Goal: Task Accomplishment & Management: Manage account settings

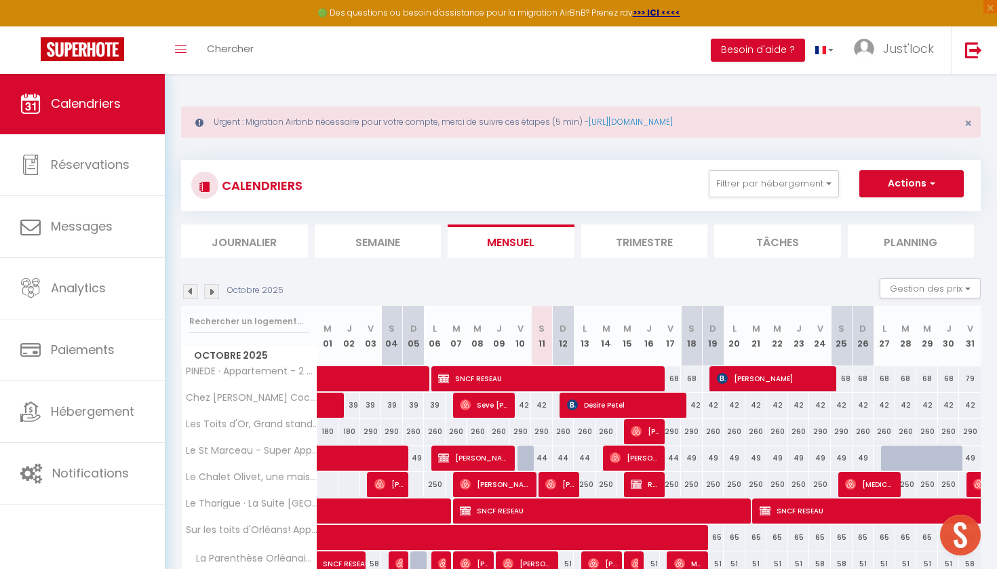
scroll to position [119, 0]
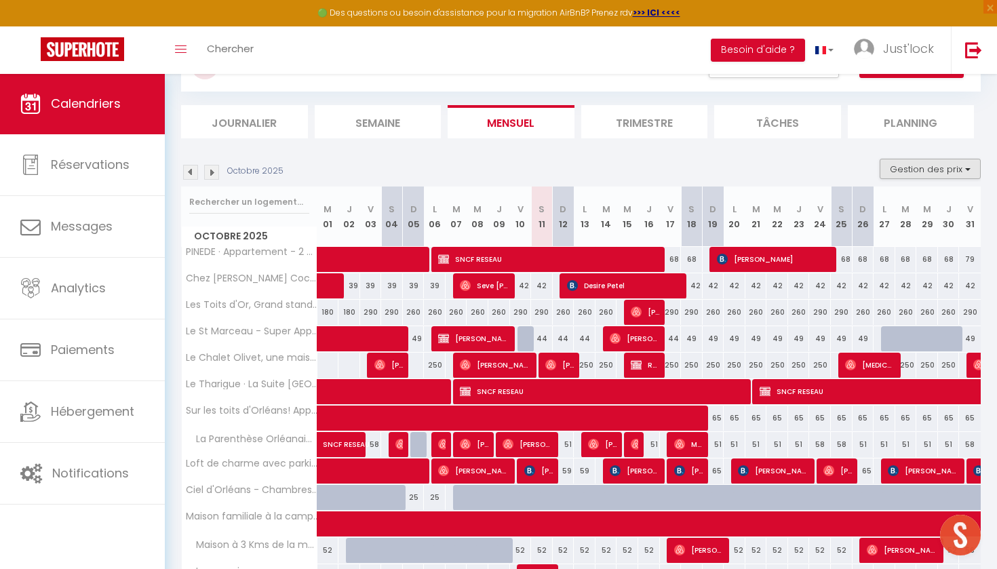
click at [919, 176] on button "Gestion des prix" at bounding box center [930, 169] width 101 height 20
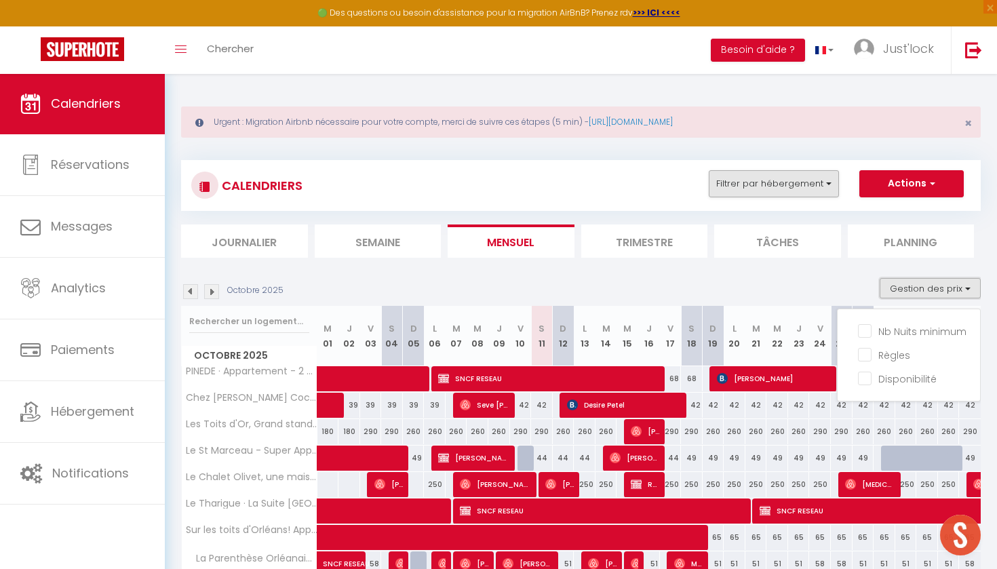
scroll to position [-1, 0]
click at [748, 190] on button "Filtrer par hébergement" at bounding box center [774, 183] width 130 height 27
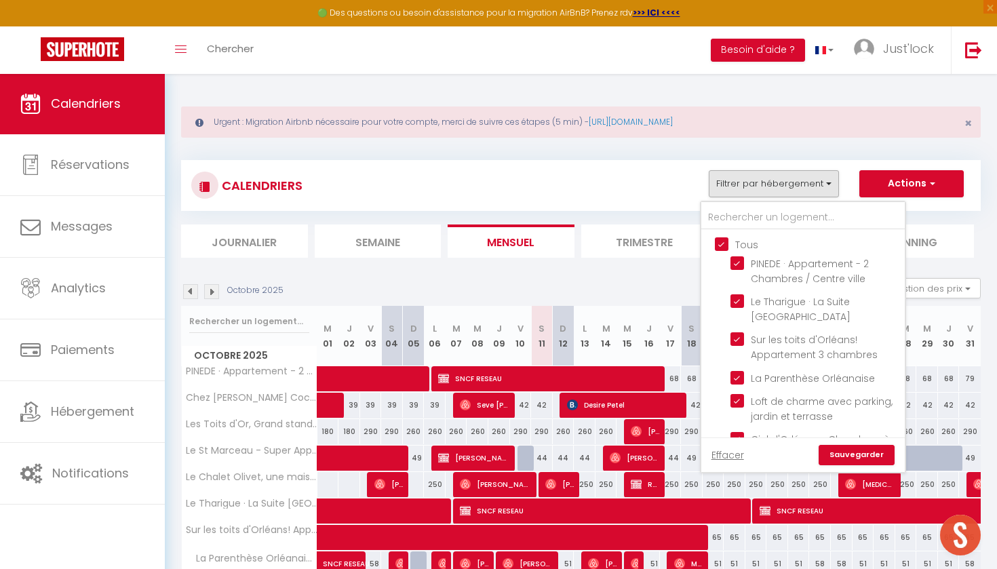
click at [720, 240] on input "Tous" at bounding box center [817, 244] width 204 height 14
checkbox input "false"
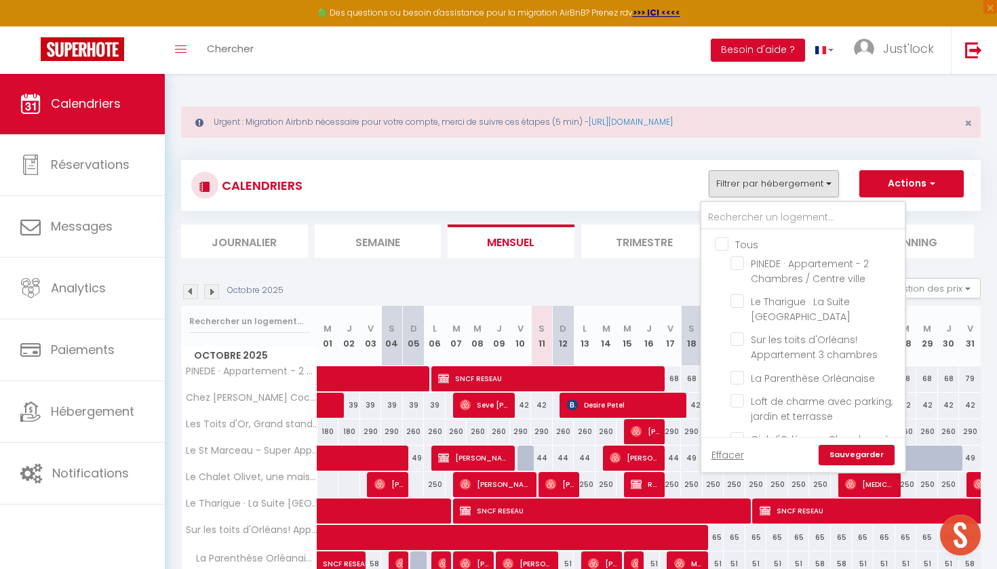
checkbox input "false"
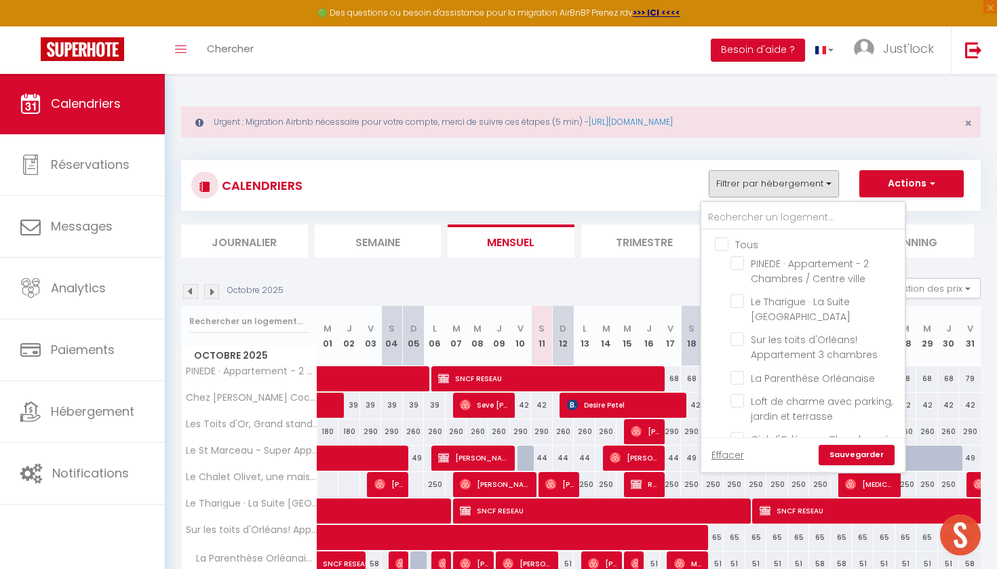
checkbox input "false"
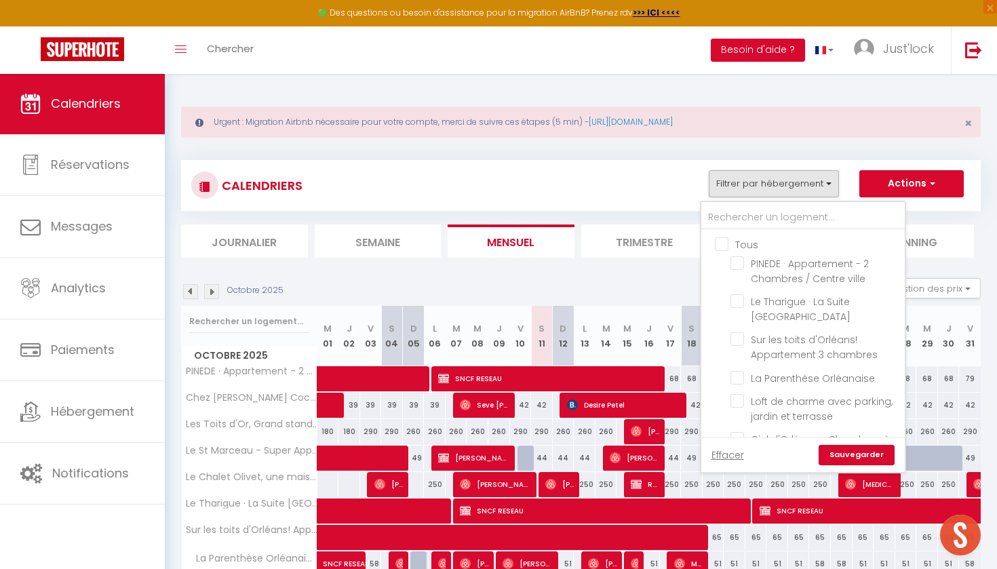
checkbox input "false"
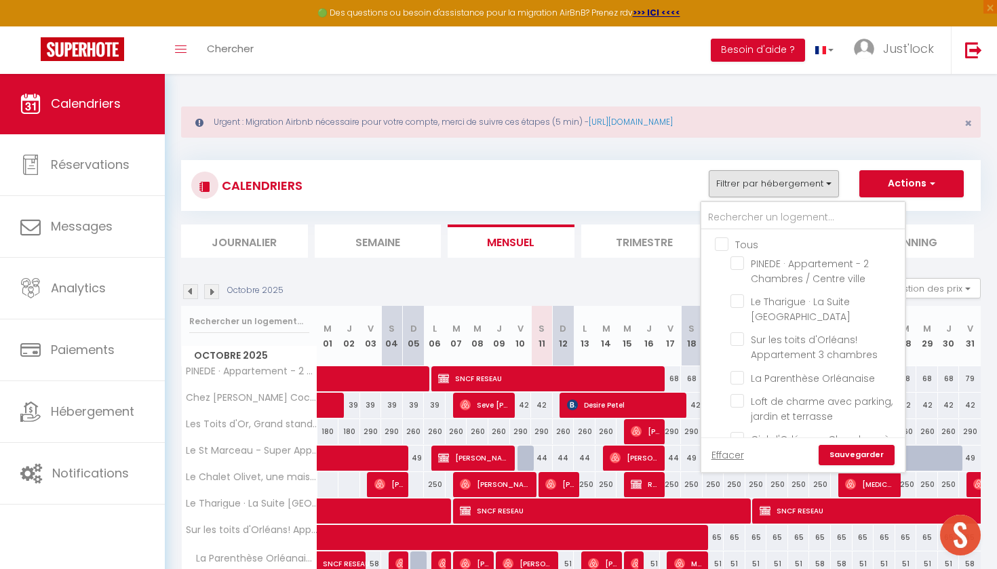
checkbox input "false"
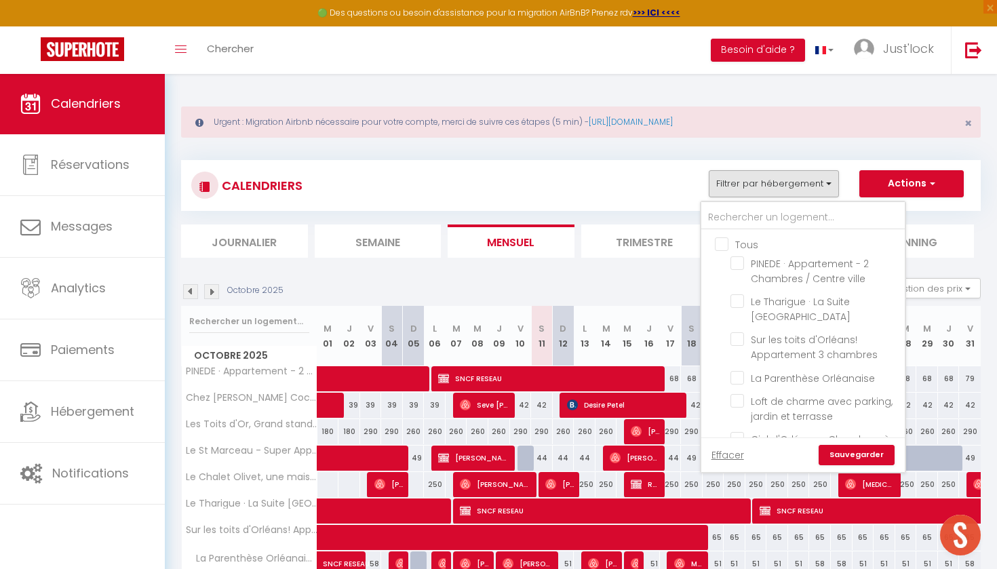
checkbox input "false"
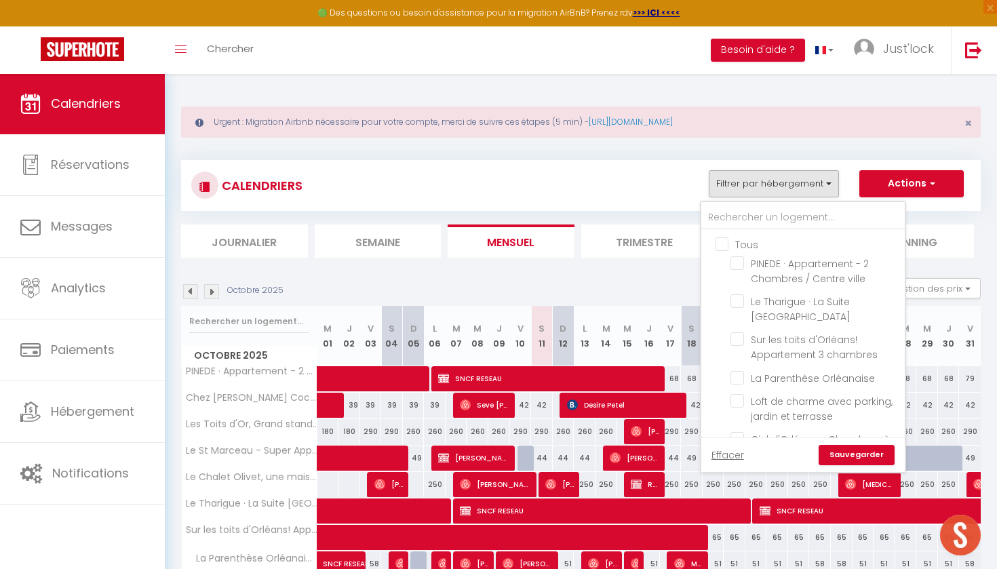
checkbox input "false"
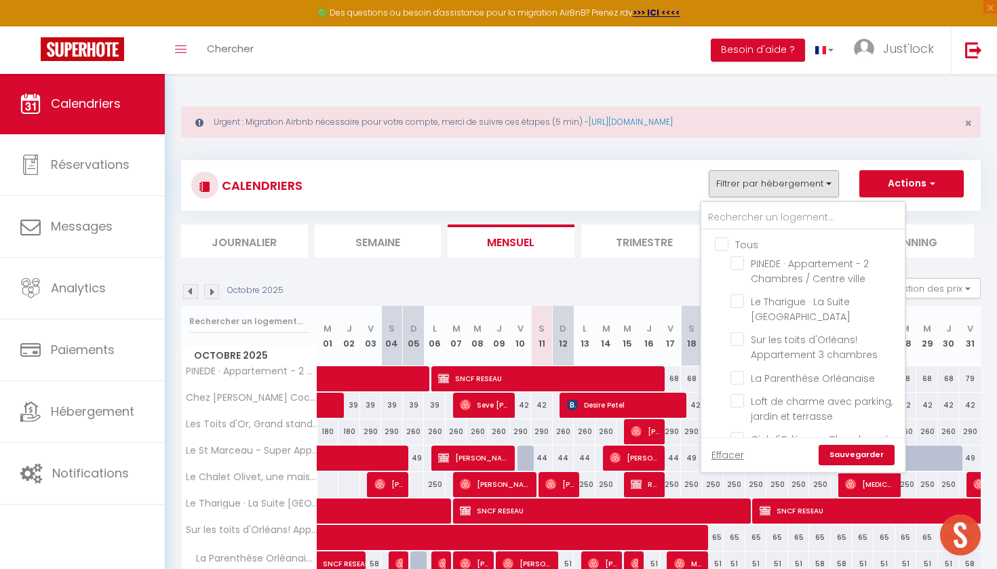
checkbox input "false"
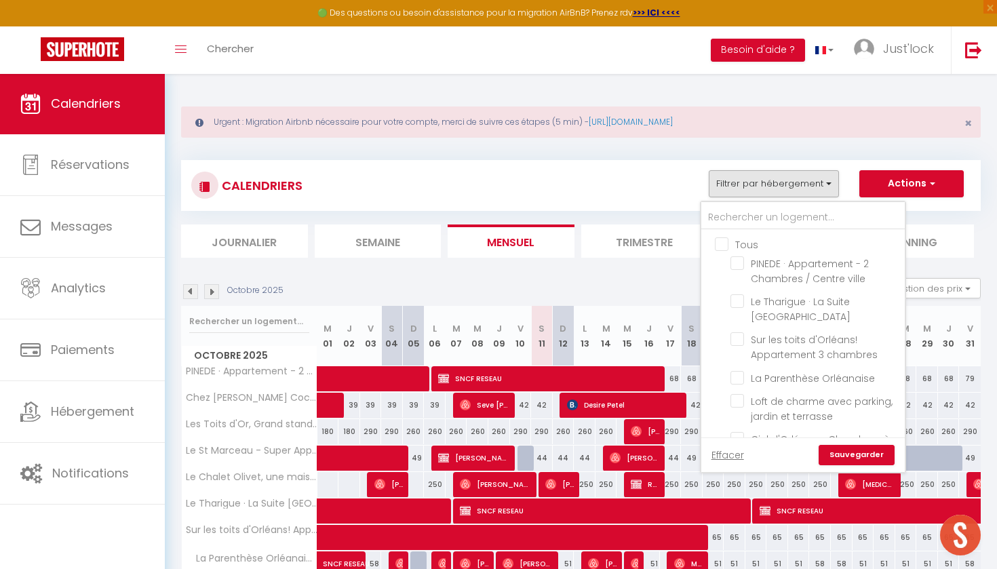
checkbox input "false"
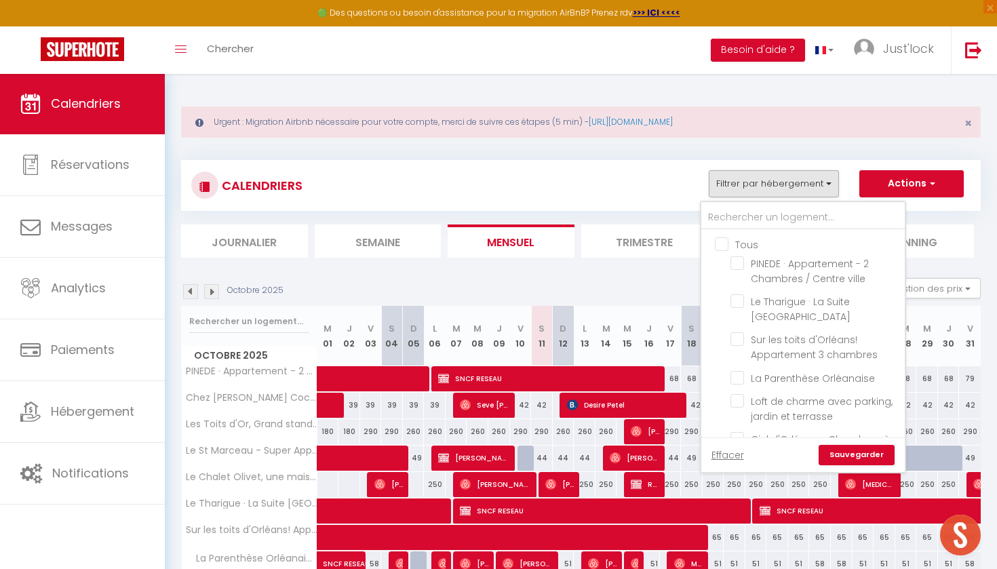
checkbox input "false"
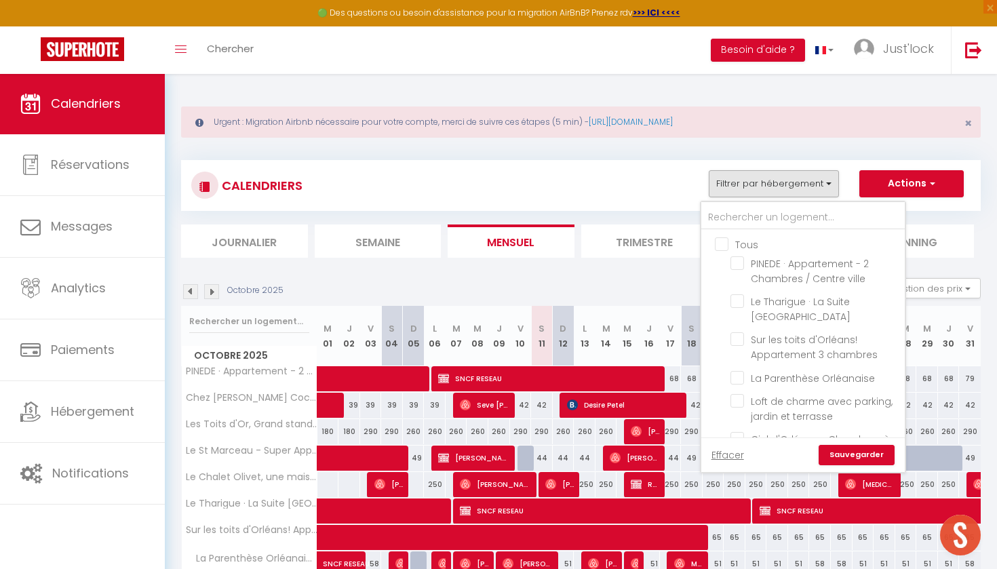
checkbox input "false"
click at [725, 221] on input "text" at bounding box center [803, 218] width 204 height 24
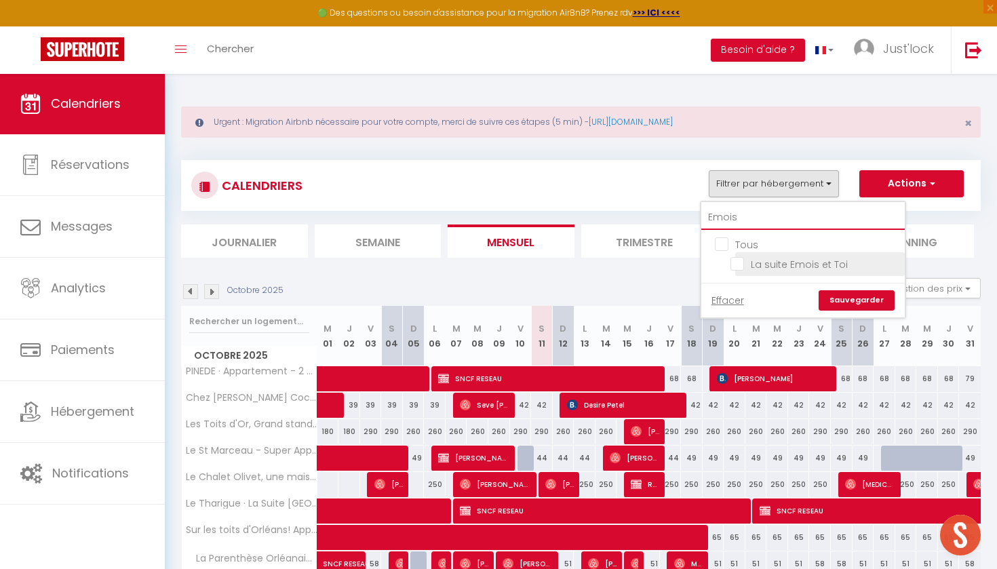
type input "Emois"
click at [742, 265] on input "La suite Emois et Toi" at bounding box center [816, 263] width 170 height 14
checkbox input "true"
click at [850, 298] on link "Sauvegarder" at bounding box center [857, 300] width 76 height 20
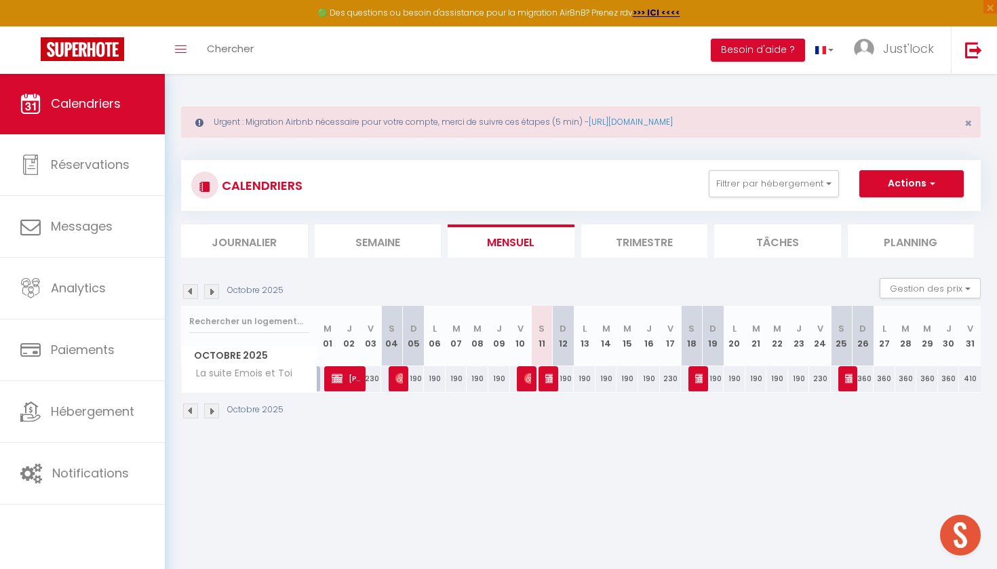
click at [211, 290] on img at bounding box center [211, 291] width 15 height 15
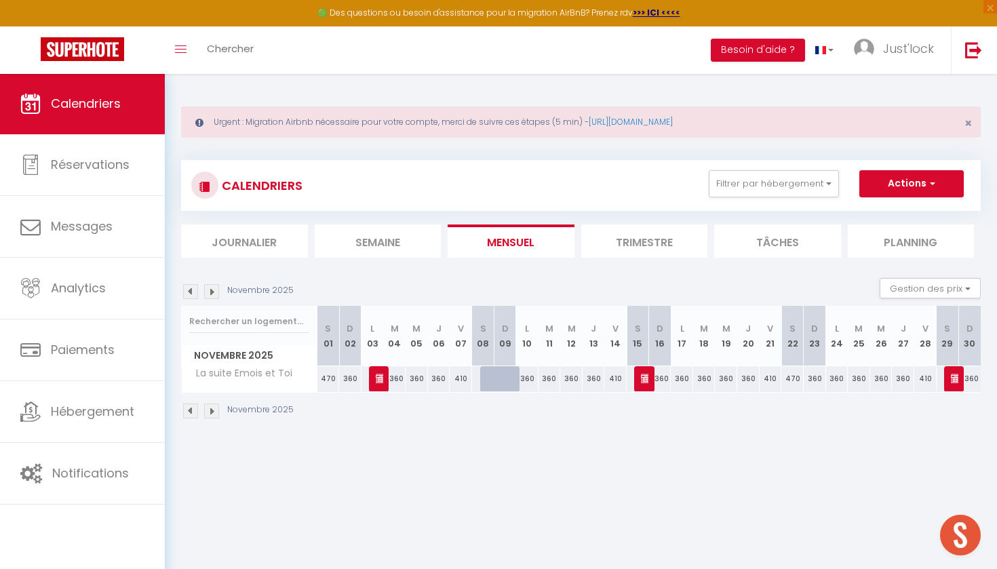
click at [187, 289] on img at bounding box center [190, 291] width 15 height 15
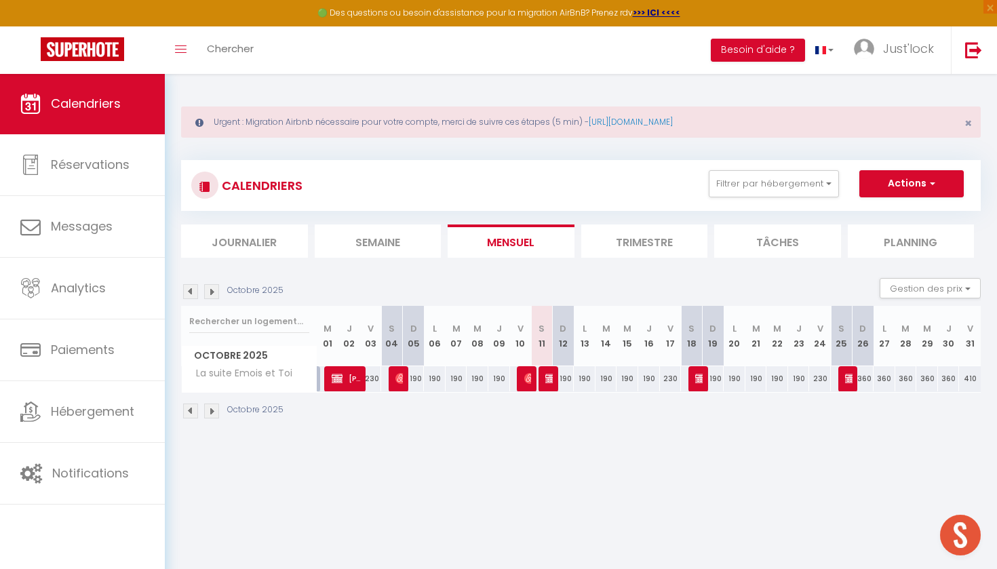
click at [208, 296] on img at bounding box center [211, 291] width 15 height 15
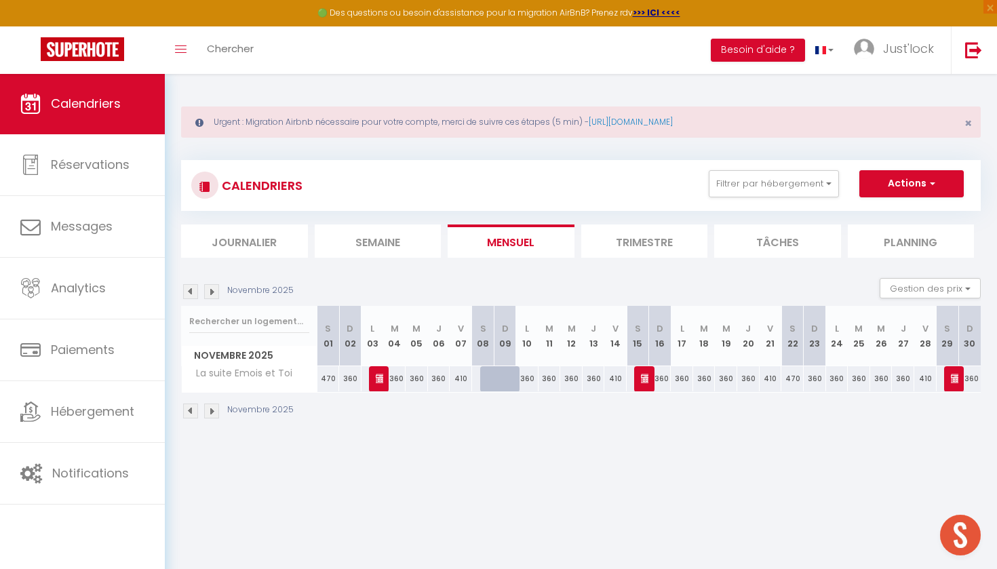
click at [188, 296] on img at bounding box center [190, 291] width 15 height 15
select select
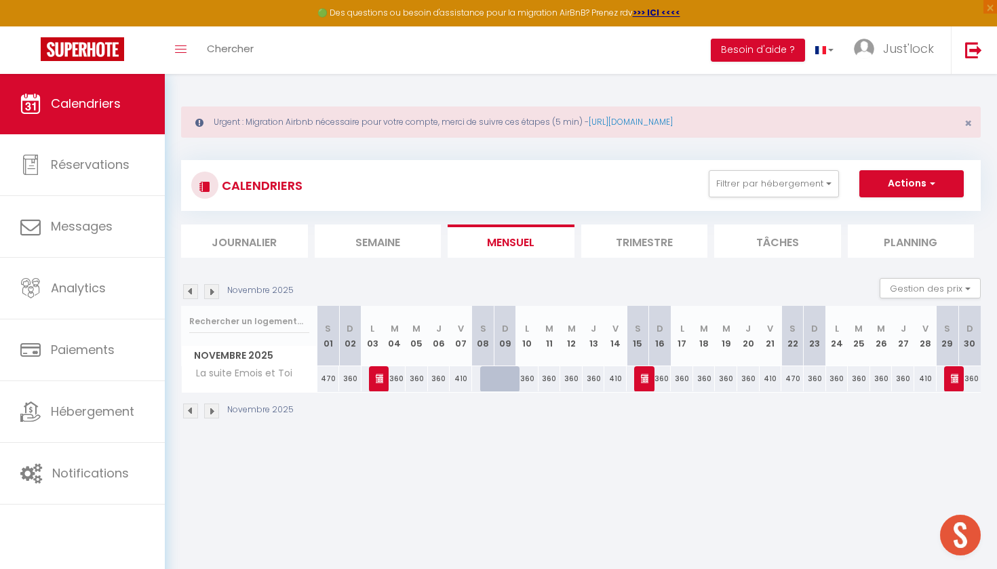
select select
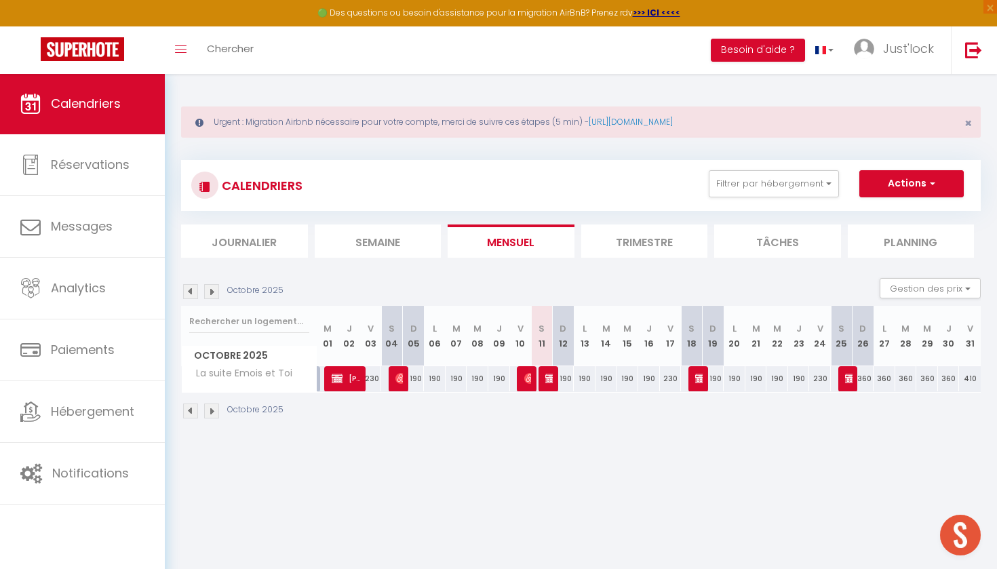
click at [552, 375] on img at bounding box center [550, 378] width 11 height 11
select select "OK"
select select "0"
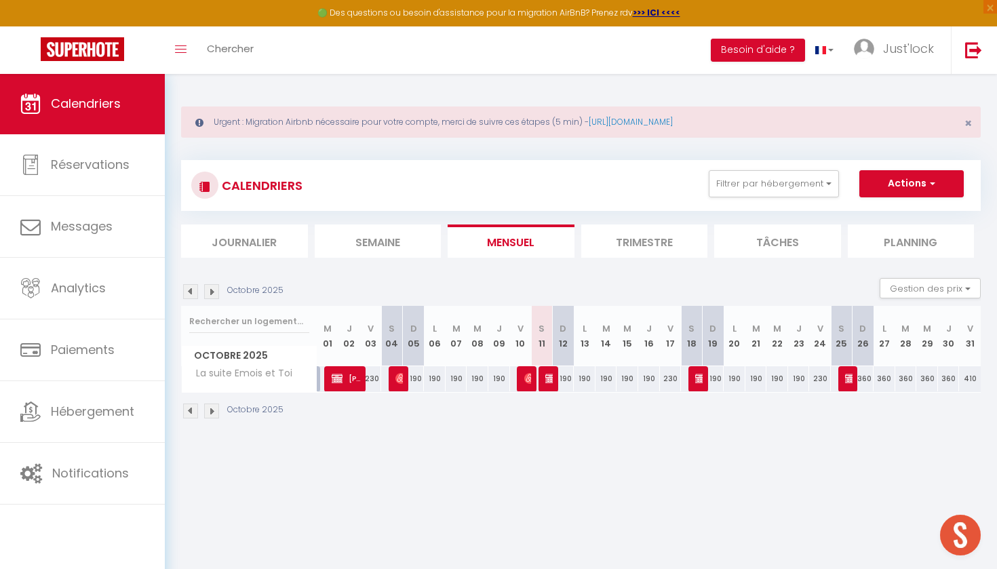
select select "1"
select select
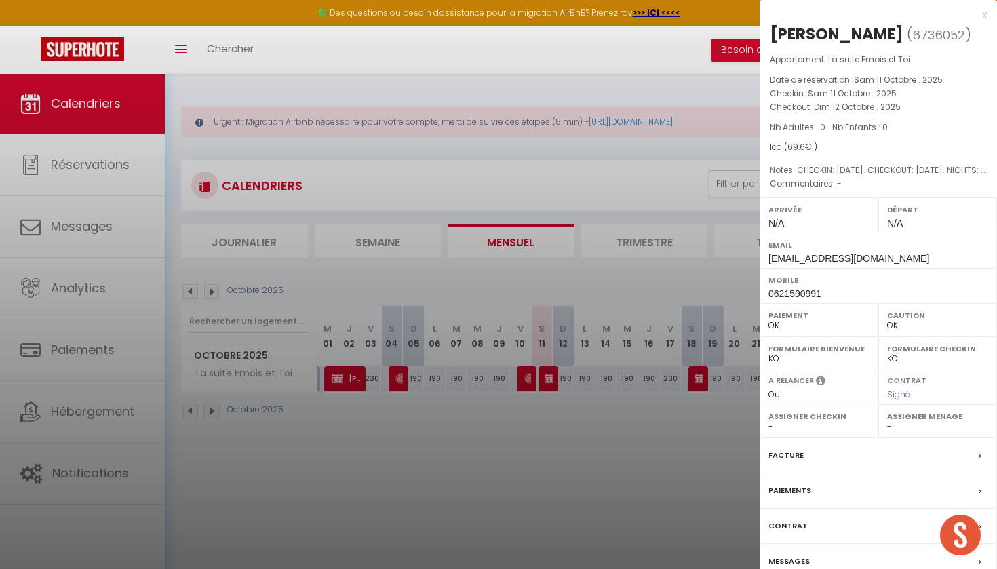
click at [556, 417] on div at bounding box center [498, 284] width 997 height 569
